Goal: Task Accomplishment & Management: Use online tool/utility

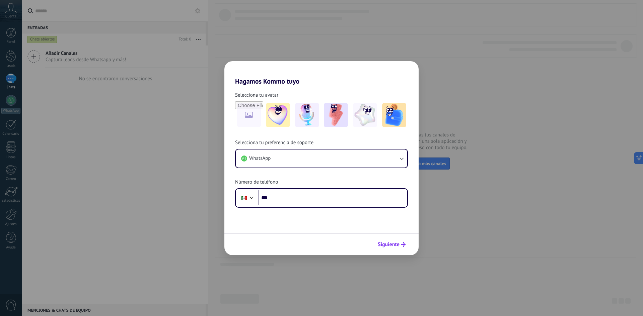
click at [386, 244] on span "Siguiente" at bounding box center [389, 244] width 22 height 5
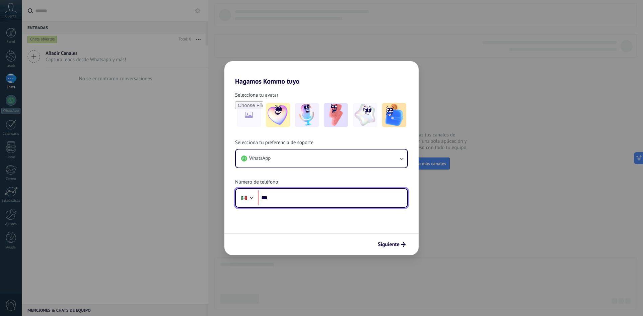
click at [308, 196] on input "***" at bounding box center [332, 198] width 149 height 15
click at [331, 203] on input "**********" at bounding box center [332, 198] width 149 height 15
type input "**********"
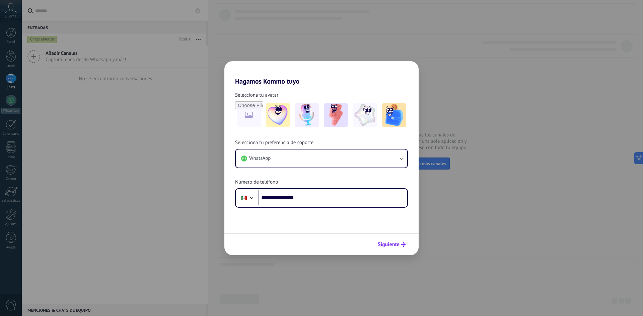
click at [394, 247] on span "Siguiente" at bounding box center [389, 244] width 22 height 5
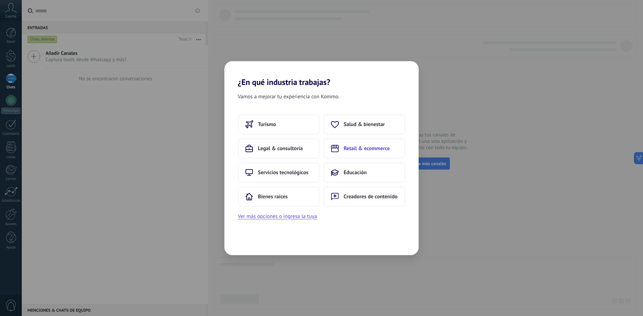
click at [358, 150] on span "Retail & ecommerce" at bounding box center [367, 148] width 46 height 7
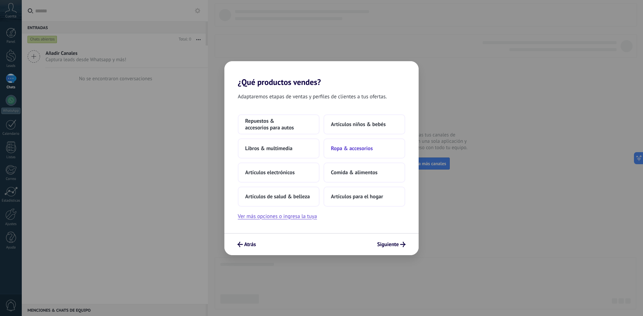
click at [354, 151] on span "Ropa & accesorios" at bounding box center [352, 148] width 42 height 7
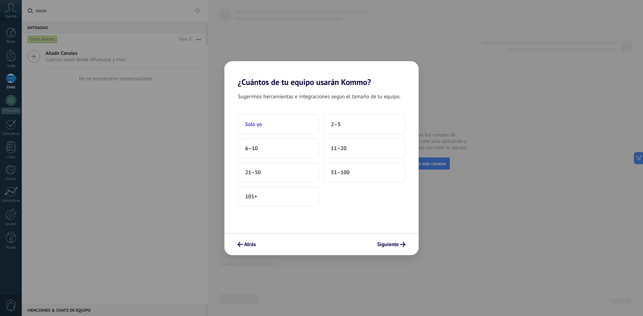
click at [289, 124] on button "Solo yo" at bounding box center [279, 125] width 82 height 20
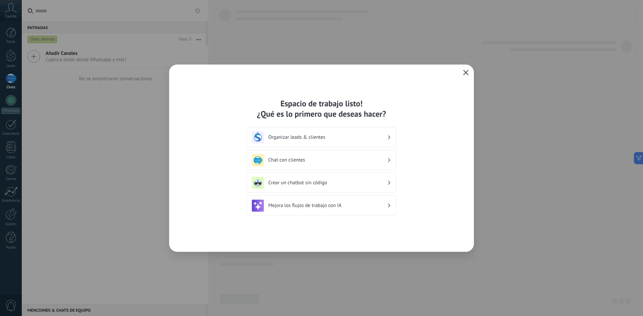
click at [462, 77] on button "button" at bounding box center [465, 72] width 9 height 9
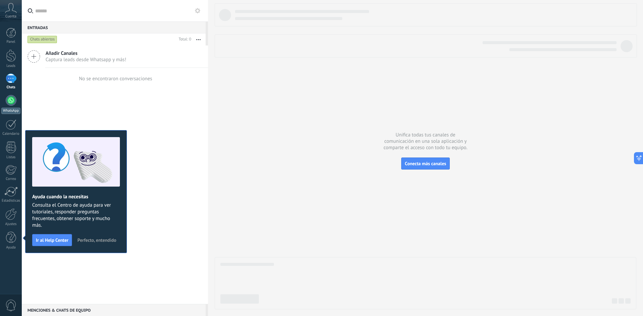
click at [10, 103] on div at bounding box center [11, 100] width 11 height 11
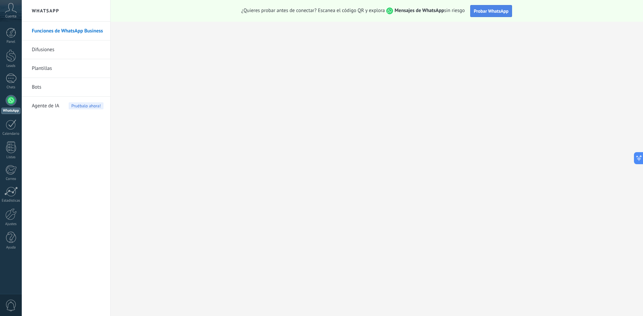
click at [481, 8] on button "Probar WhatsApp" at bounding box center [491, 11] width 42 height 12
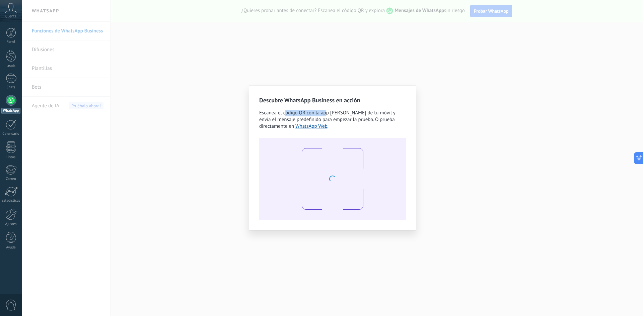
drag, startPoint x: 298, startPoint y: 113, endPoint x: 355, endPoint y: 113, distance: 57.6
click at [350, 113] on span "Escanea el código QR con la app [PERSON_NAME] de tu móvil y envía el mensaje pr…" at bounding box center [327, 120] width 136 height 20
click at [355, 113] on span "Escanea el código QR con la app [PERSON_NAME] de tu móvil y envía el mensaje pr…" at bounding box center [327, 120] width 136 height 20
click at [363, 122] on span "Escanea el código QR con la app [PERSON_NAME] de tu móvil y envía el mensaje pr…" at bounding box center [327, 120] width 136 height 20
drag, startPoint x: 335, startPoint y: 118, endPoint x: 403, endPoint y: 118, distance: 68.3
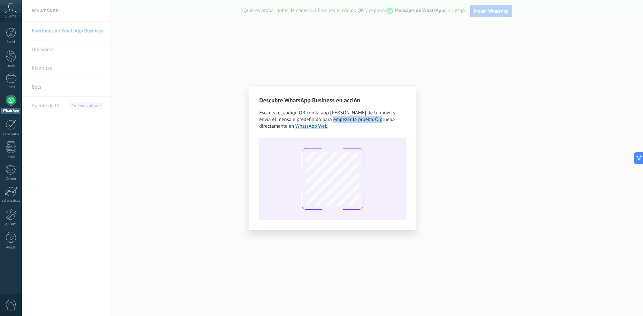
click at [398, 118] on div "Escanea el código QR con la app [PERSON_NAME] de tu móvil y envía el mensaje pr…" at bounding box center [332, 120] width 147 height 20
click at [404, 117] on div "Escanea el código QR con la app [PERSON_NAME] de tu móvil y envía el mensaje pr…" at bounding box center [332, 120] width 147 height 20
click at [392, 118] on div "Escanea el código QR con la app [PERSON_NAME] de tu móvil y envía el mensaje pr…" at bounding box center [332, 120] width 147 height 20
click at [446, 94] on div "Descubre WhatsApp Business en acción Escanea el código QR con la app [PERSON_NA…" at bounding box center [332, 158] width 621 height 316
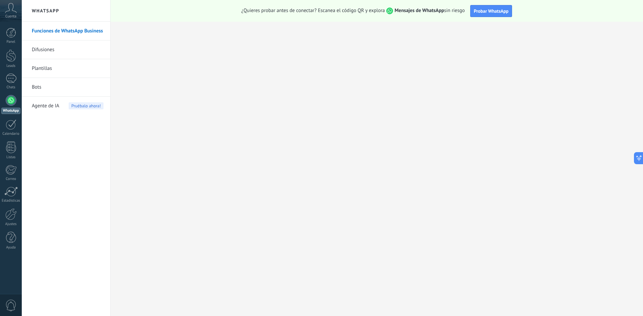
click at [60, 49] on link "Difusiones" at bounding box center [68, 50] width 72 height 19
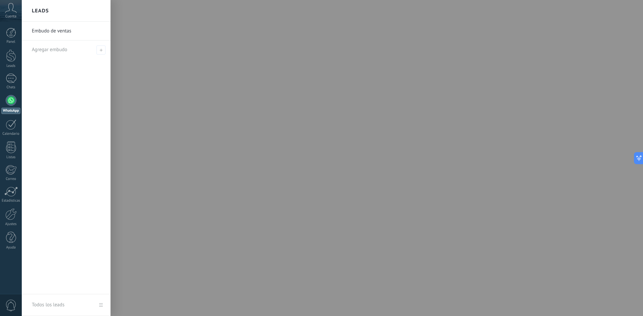
click at [64, 30] on link "Embudo de ventas" at bounding box center [68, 31] width 72 height 19
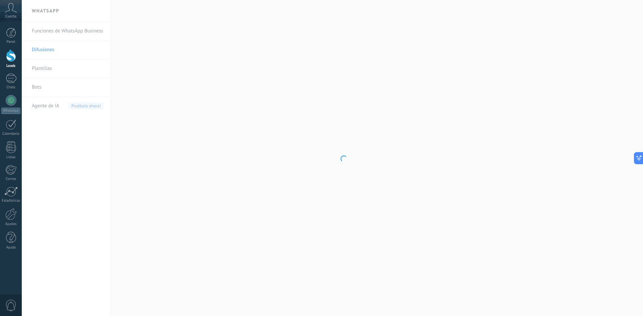
click at [43, 28] on body ".abccls-1,.abccls-2{fill-rule:evenodd}.abccls-2{fill:#fff} .abfcls-1{fill:none}…" at bounding box center [321, 158] width 643 height 316
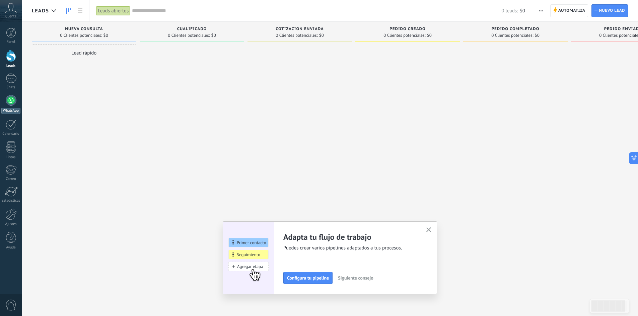
click at [10, 109] on div "WhatsApp" at bounding box center [10, 111] width 19 height 6
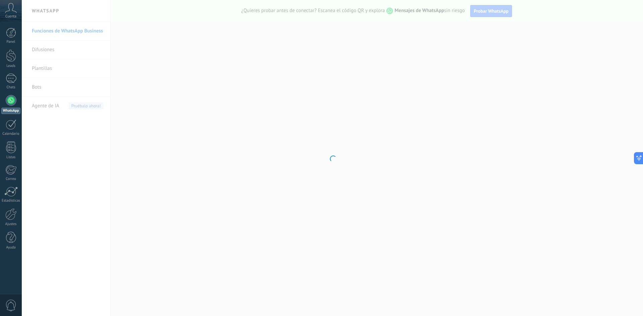
drag, startPoint x: 289, startPoint y: 50, endPoint x: 197, endPoint y: 131, distance: 122.4
click at [197, 131] on div at bounding box center [332, 158] width 621 height 316
click at [638, 159] on icon at bounding box center [636, 158] width 7 height 7
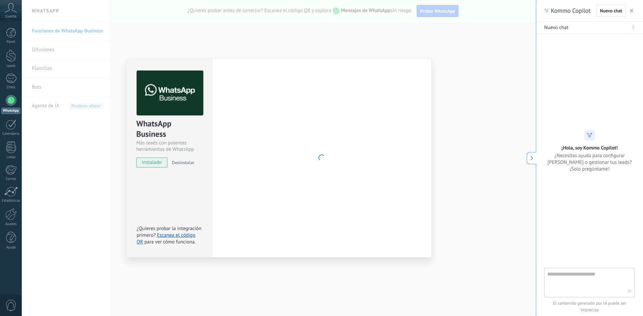
click at [631, 10] on use "button" at bounding box center [631, 10] width 3 height 3
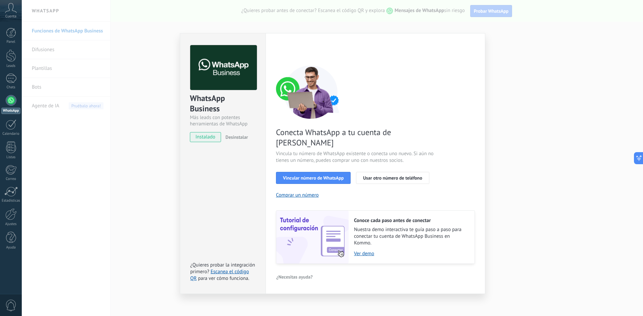
click at [310, 124] on div "Conecta WhatsApp a tu cuenta de Kommo Vincula tu número de WhatsApp existente o…" at bounding box center [375, 164] width 199 height 199
drag, startPoint x: 334, startPoint y: 139, endPoint x: 411, endPoint y: 137, distance: 77.0
click at [403, 137] on div "Conecta WhatsApp a tu cuenta de Kommo Vincula tu número de WhatsApp existente o…" at bounding box center [375, 164] width 199 height 199
click at [411, 137] on span "Conecta WhatsApp a tu cuenta de [PERSON_NAME]" at bounding box center [355, 137] width 159 height 21
drag, startPoint x: 201, startPoint y: 139, endPoint x: 207, endPoint y: 137, distance: 6.7
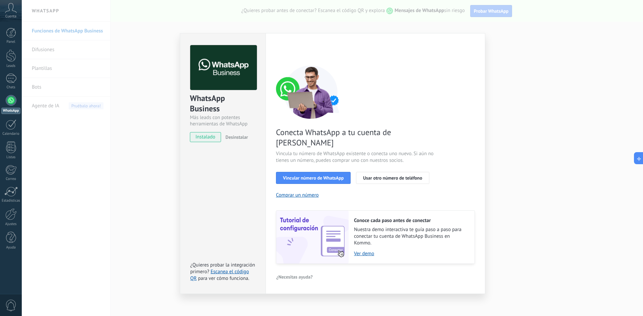
click at [201, 138] on span "instalado" at bounding box center [205, 137] width 30 height 10
click at [323, 176] on span "Vincular número de WhatsApp" at bounding box center [313, 178] width 61 height 5
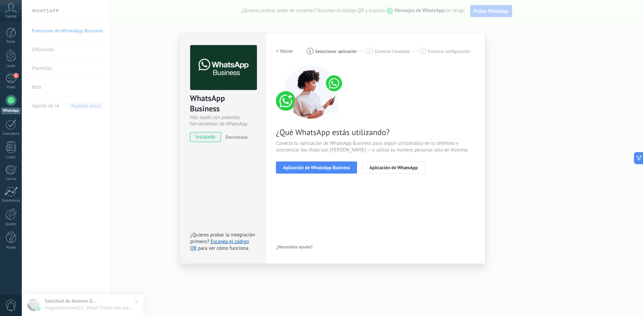
click at [364, 128] on div "¿Qué WhatsApp estás utilizando? Conecta tu aplicación de WhatsApp Business para…" at bounding box center [375, 119] width 199 height 108
click at [376, 129] on span "¿Qué WhatsApp estás utilizando?" at bounding box center [375, 132] width 199 height 10
click at [333, 170] on span "Aplicación de WhatsApp Business" at bounding box center [316, 167] width 67 height 5
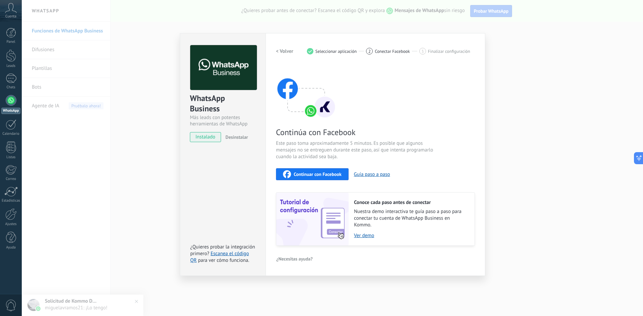
click at [332, 174] on span "Continuar con Facebook" at bounding box center [318, 174] width 48 height 5
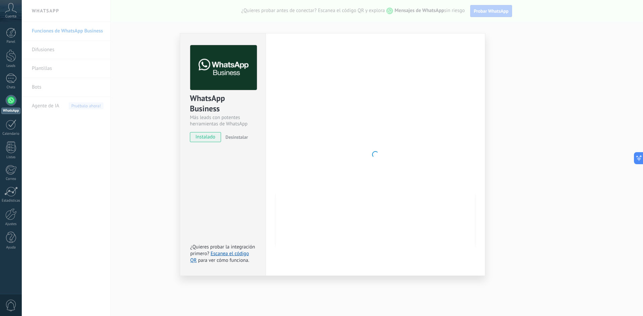
click at [282, 85] on div at bounding box center [375, 154] width 199 height 219
click at [448, 287] on div "WhatsApp Business Más leads con potentes herramientas de WhatsApp instalado Des…" at bounding box center [332, 158] width 621 height 316
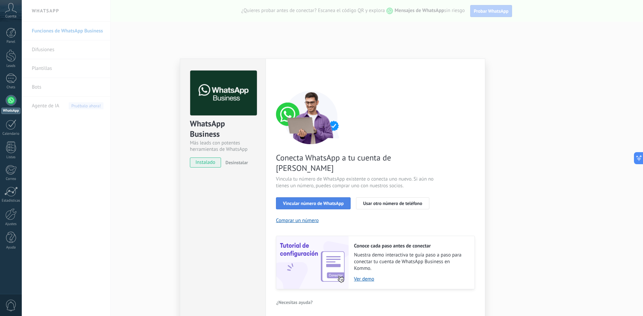
click at [318, 201] on span "Vincular número de WhatsApp" at bounding box center [313, 203] width 61 height 5
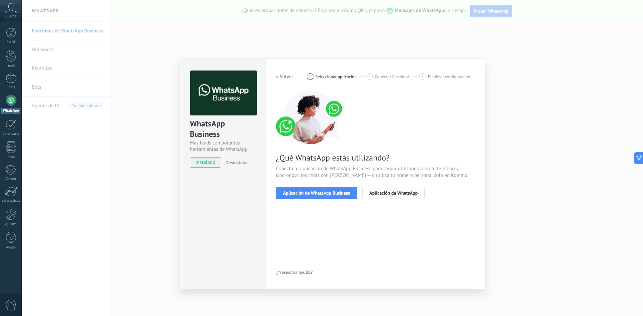
click at [384, 196] on span "Aplicación de WhatsApp" at bounding box center [393, 193] width 48 height 5
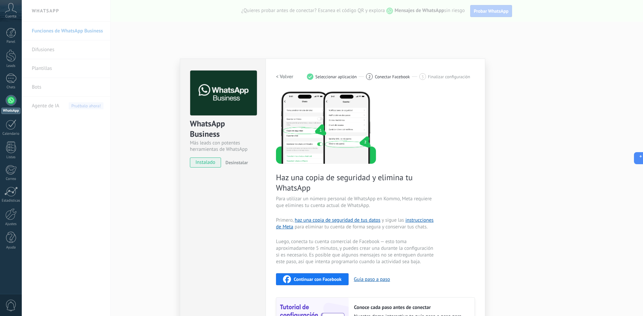
scroll to position [65, 0]
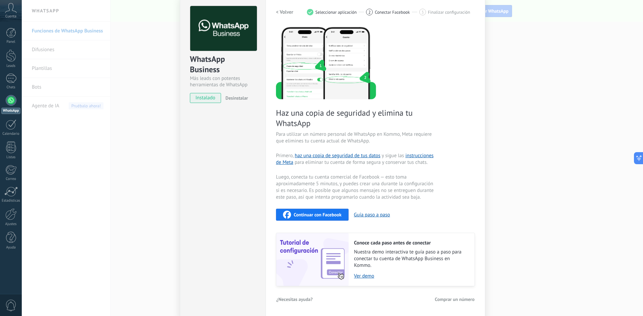
click at [452, 300] on span "Comprar un número" at bounding box center [455, 299] width 40 height 5
click at [519, 118] on div "WhatsApp Business Más leads con potentes herramientas de WhatsApp instalado Des…" at bounding box center [332, 158] width 621 height 316
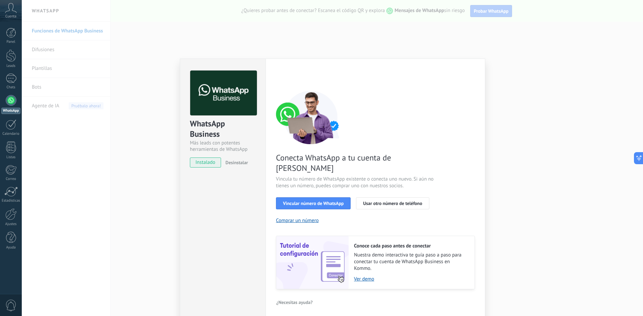
click at [276, 122] on img at bounding box center [311, 118] width 70 height 54
click at [213, 165] on span "instalado" at bounding box center [205, 163] width 30 height 10
click at [314, 201] on span "Vincular número de WhatsApp" at bounding box center [313, 203] width 61 height 5
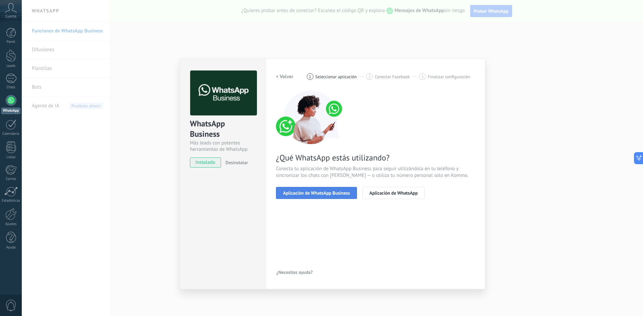
click at [323, 194] on span "Aplicación de WhatsApp Business" at bounding box center [316, 193] width 67 height 5
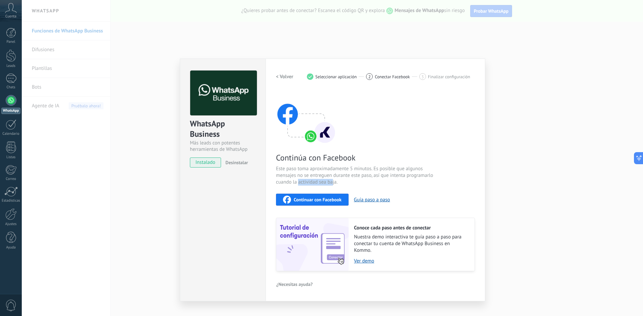
drag, startPoint x: 332, startPoint y: 184, endPoint x: 332, endPoint y: 179, distance: 4.4
click at [300, 179] on span "Este paso toma aproximadamente 5 minutos. Es posible que algunos mensajes no se…" at bounding box center [355, 176] width 159 height 20
click at [332, 179] on span "Este paso toma aproximadamente 5 minutos. Es posible que algunos mensajes no se…" at bounding box center [355, 176] width 159 height 20
drag, startPoint x: 296, startPoint y: 152, endPoint x: 351, endPoint y: 151, distance: 54.2
click at [350, 151] on div "Continúa con Facebook Este paso toma aproximadamente 5 minutos. Es posible que …" at bounding box center [375, 181] width 199 height 181
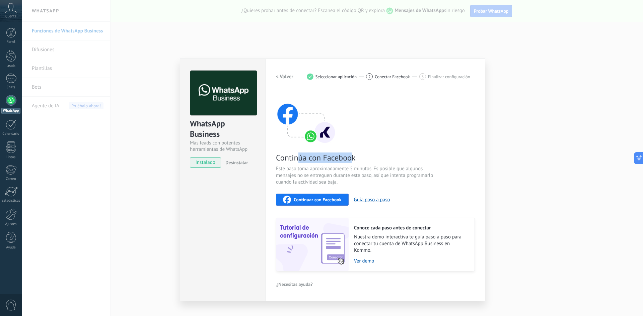
click at [351, 151] on div "Continúa con Facebook Este paso toma aproximadamente 5 minutos. Es posible que …" at bounding box center [375, 181] width 199 height 181
click at [330, 154] on div "Continúa con Facebook Este paso toma aproximadamente 5 minutos. Es posible que …" at bounding box center [375, 181] width 199 height 181
click at [355, 155] on span "Continúa con Facebook" at bounding box center [355, 158] width 159 height 10
drag, startPoint x: 357, startPoint y: 155, endPoint x: 313, endPoint y: 157, distance: 43.6
click at [303, 156] on span "Continúa con Facebook" at bounding box center [355, 158] width 159 height 10
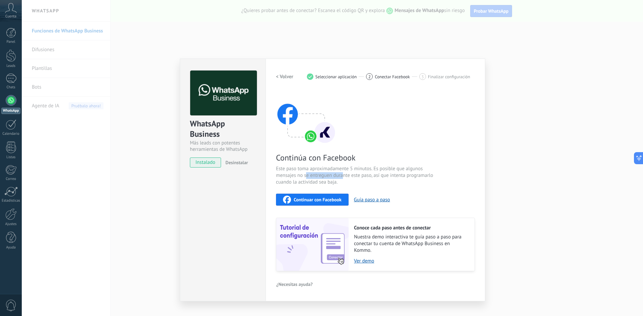
drag, startPoint x: 306, startPoint y: 176, endPoint x: 378, endPoint y: 175, distance: 72.0
click at [372, 175] on span "Este paso toma aproximadamente 5 minutos. Es posible que algunos mensajes no se…" at bounding box center [355, 176] width 159 height 20
click at [378, 175] on span "Este paso toma aproximadamente 5 minutos. Es posible que algunos mensajes no se…" at bounding box center [355, 176] width 159 height 20
drag, startPoint x: 318, startPoint y: 175, endPoint x: 347, endPoint y: 174, distance: 29.1
click at [306, 174] on span "Este paso toma aproximadamente 5 minutos. Es posible que algunos mensajes no se…" at bounding box center [355, 176] width 159 height 20
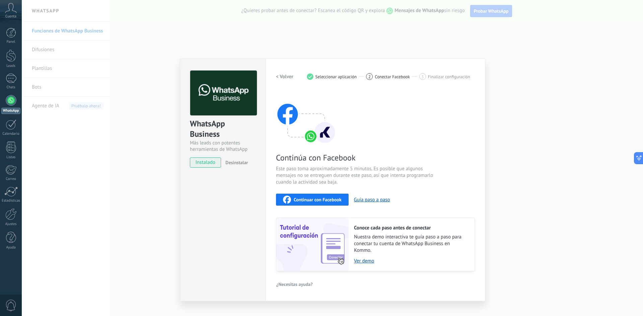
click at [351, 174] on span "Este paso toma aproximadamente 5 minutos. Es posible que algunos mensajes no se…" at bounding box center [355, 176] width 159 height 20
drag, startPoint x: 308, startPoint y: 181, endPoint x: 345, endPoint y: 178, distance: 36.9
click at [292, 178] on span "Este paso toma aproximadamente 5 minutos. Es posible que algunos mensajes no se…" at bounding box center [355, 176] width 159 height 20
click at [350, 178] on span "Este paso toma aproximadamente 5 minutos. Es posible que algunos mensajes no se…" at bounding box center [355, 176] width 159 height 20
click at [343, 178] on span "Este paso toma aproximadamente 5 minutos. Es posible que algunos mensajes no se…" at bounding box center [355, 176] width 159 height 20
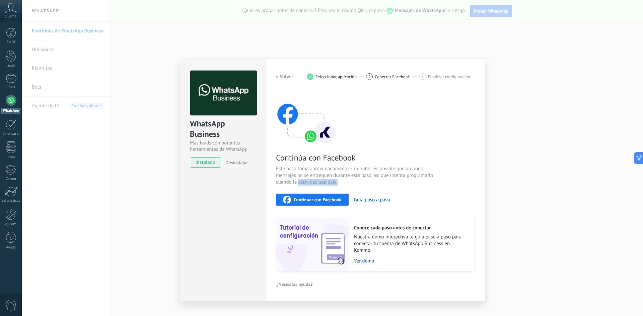
drag, startPoint x: 299, startPoint y: 180, endPoint x: 360, endPoint y: 180, distance: 61.3
click at [298, 180] on span "Este paso toma aproximadamente 5 minutos. Es posible que algunos mensajes no se…" at bounding box center [355, 176] width 159 height 20
click at [360, 180] on span "Este paso toma aproximadamente 5 minutos. Es posible que algunos mensajes no se…" at bounding box center [355, 176] width 159 height 20
drag, startPoint x: 344, startPoint y: 184, endPoint x: 351, endPoint y: 183, distance: 7.1
click at [296, 183] on span "Este paso toma aproximadamente 5 minutos. Es posible que algunos mensajes no se…" at bounding box center [355, 176] width 159 height 20
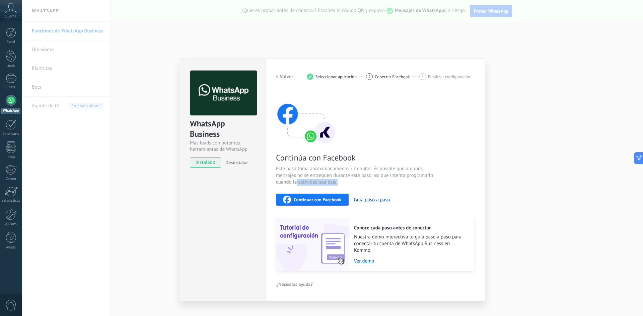
click at [352, 184] on span "Este paso toma aproximadamente 5 minutos. Es posible que algunos mensajes no se…" at bounding box center [355, 176] width 159 height 20
click at [361, 184] on span "Este paso toma aproximadamente 5 minutos. Es posible que algunos mensajes no se…" at bounding box center [355, 176] width 159 height 20
click at [318, 200] on span "Continuar con Facebook" at bounding box center [318, 200] width 48 height 5
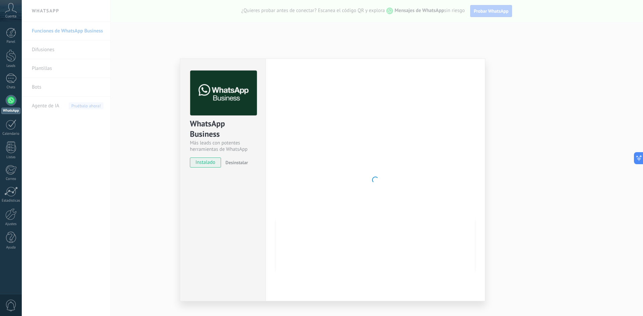
click at [266, 142] on div "Configuraciones Autorizaciones This tab logs the users who have granted integra…" at bounding box center [376, 180] width 220 height 243
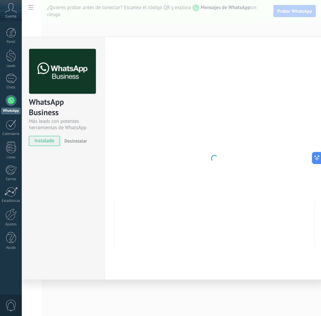
click at [268, 79] on div at bounding box center [214, 158] width 199 height 219
